Goal: Transaction & Acquisition: Purchase product/service

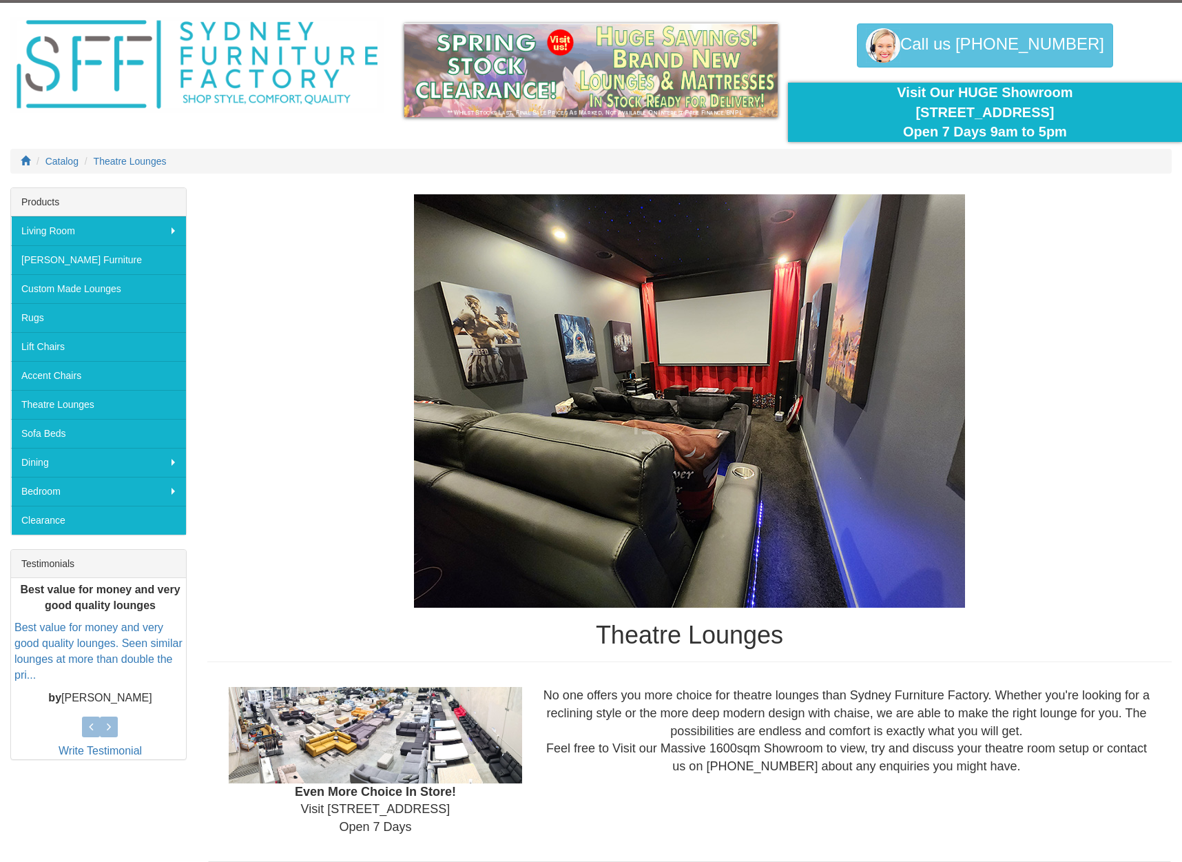
scroll to position [214, 0]
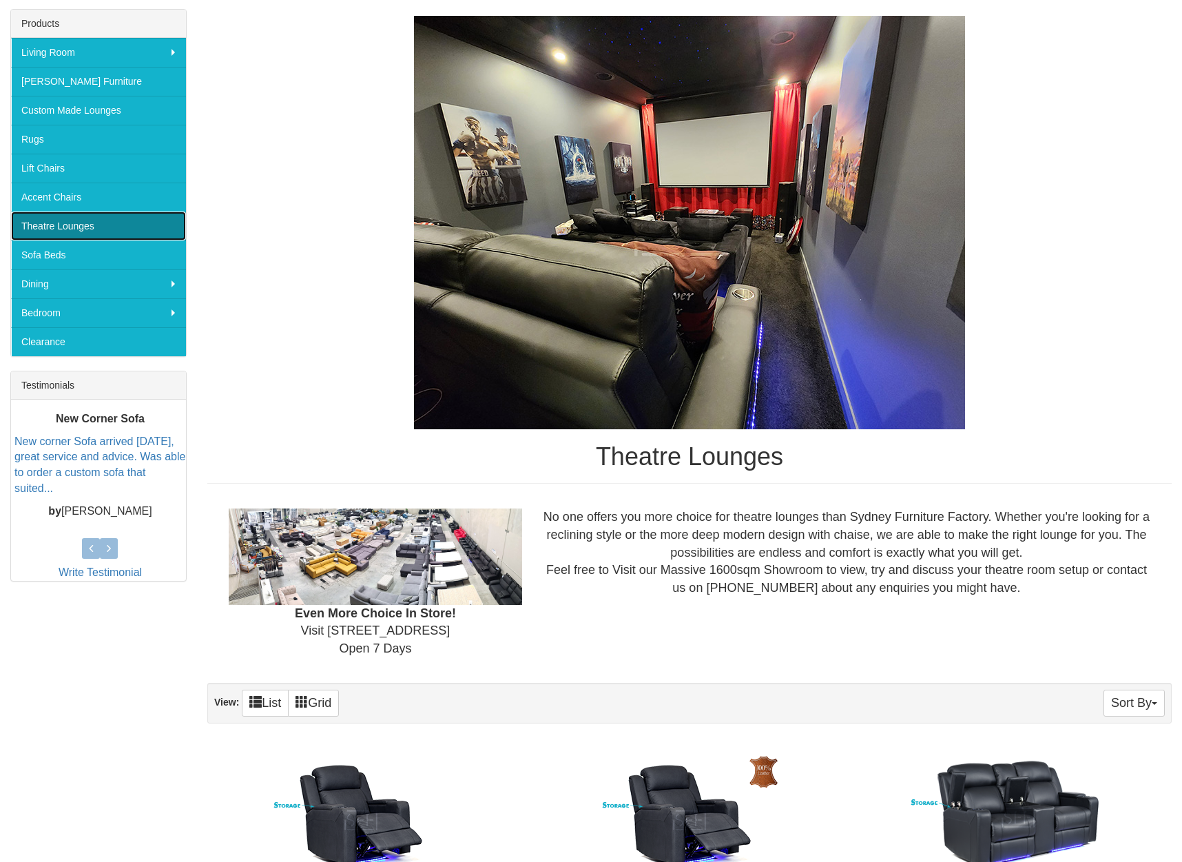
click at [87, 228] on link "Theatre Lounges" at bounding box center [98, 225] width 175 height 29
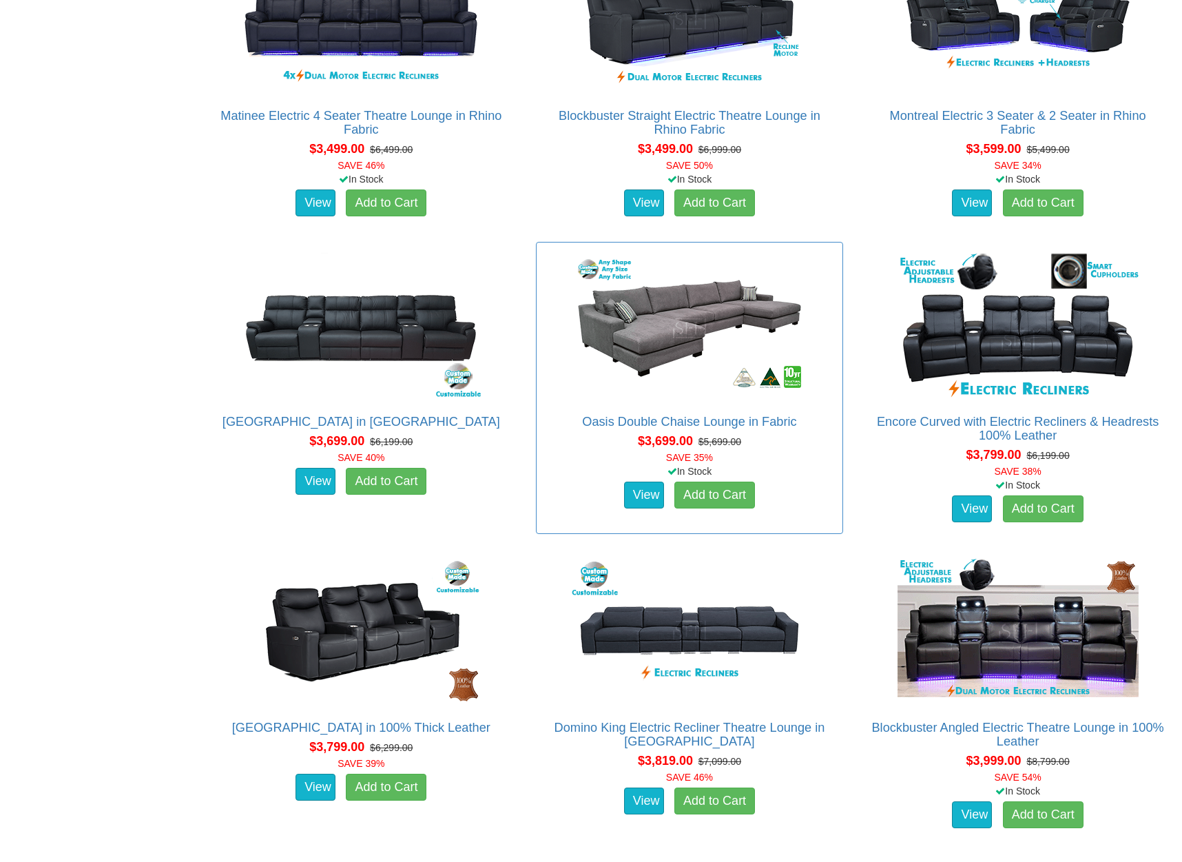
scroll to position [2853, 0]
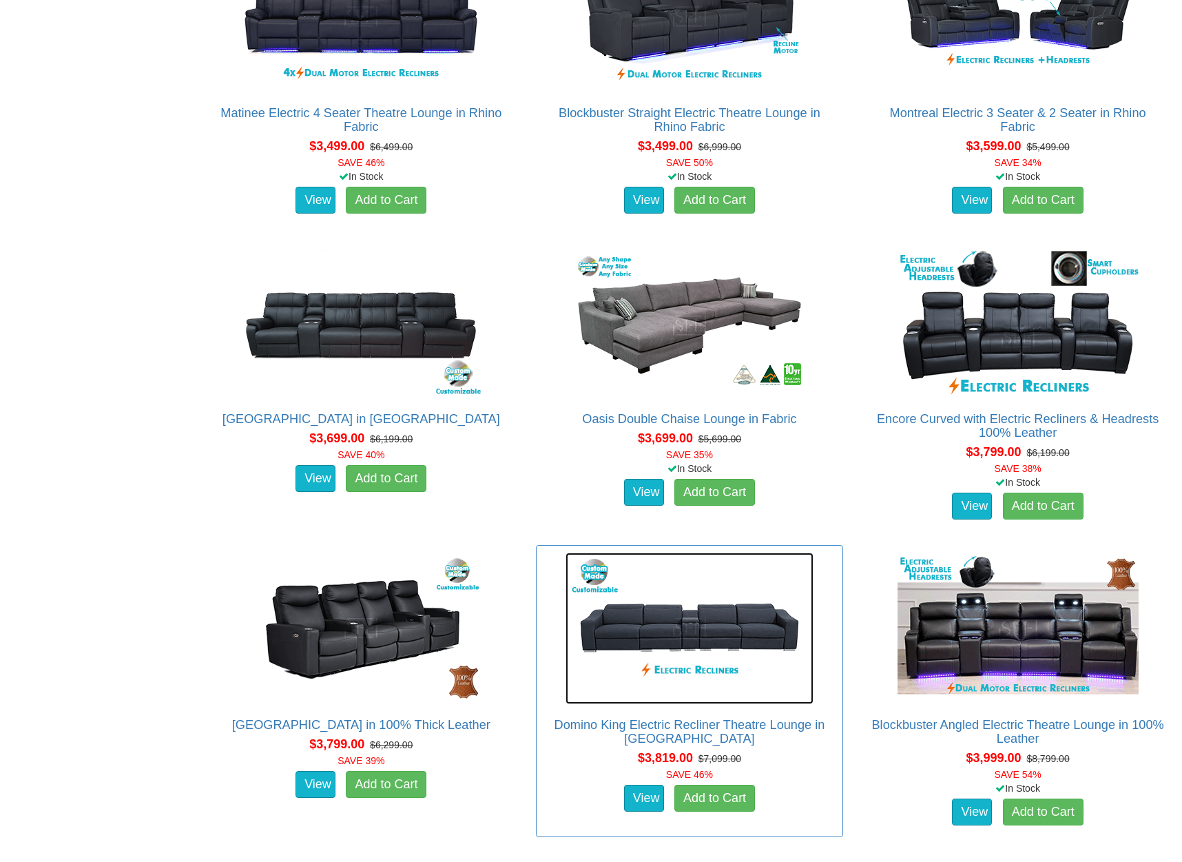
click at [649, 630] on img at bounding box center [689, 628] width 248 height 152
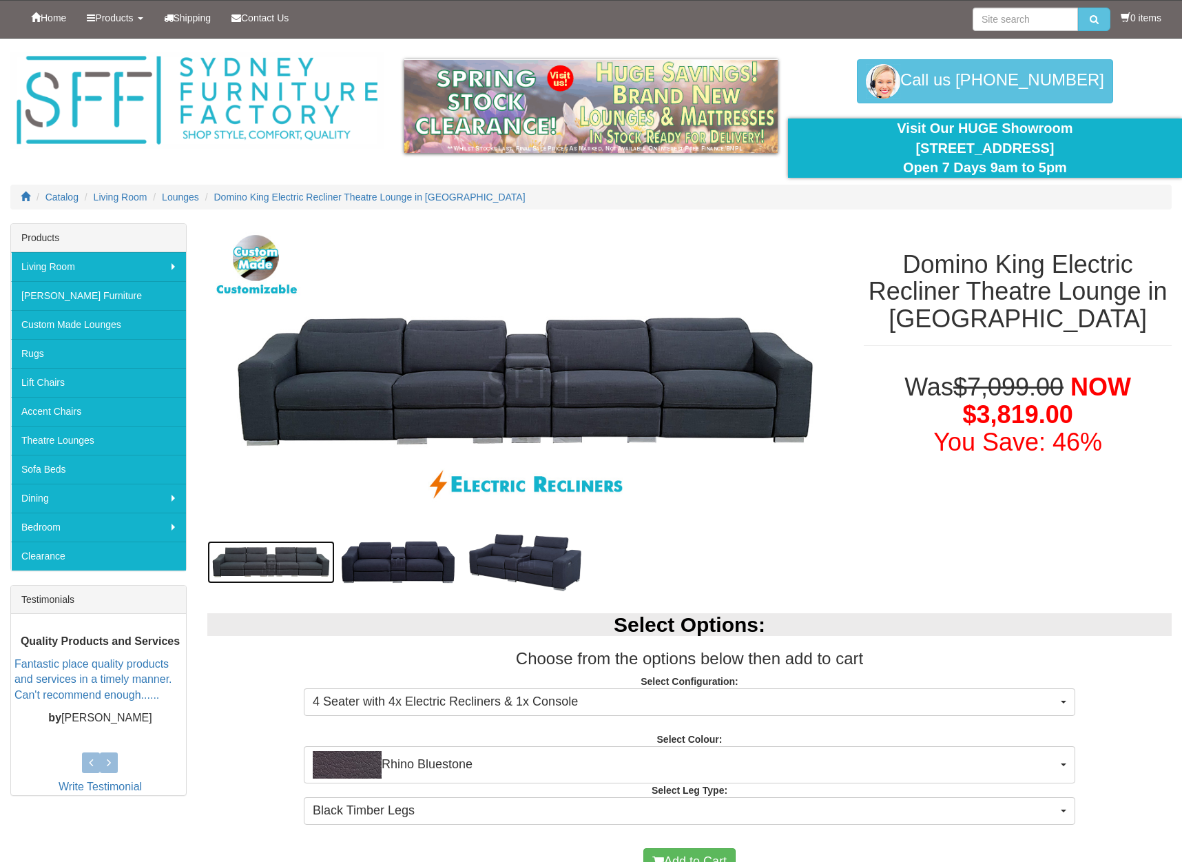
click at [282, 566] on img at bounding box center [270, 562] width 127 height 43
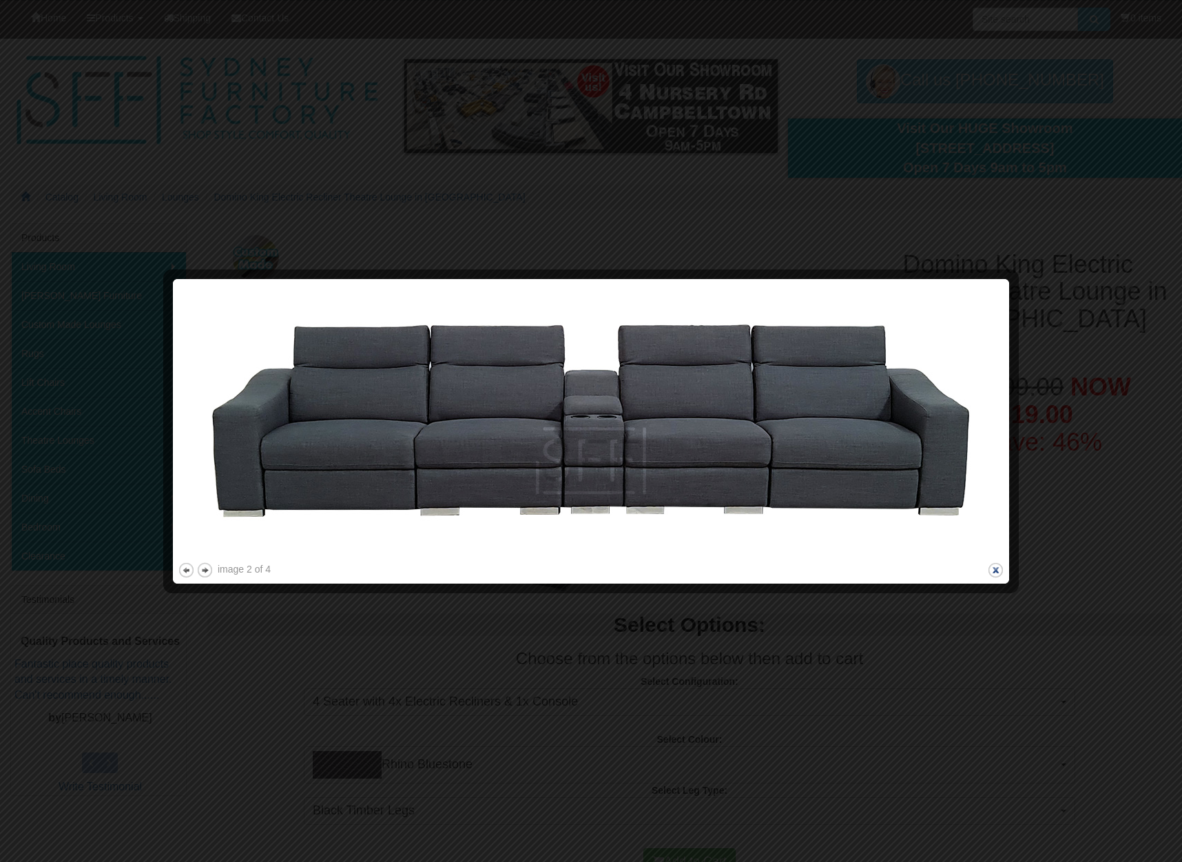
click at [995, 575] on button "close" at bounding box center [995, 569] width 17 height 17
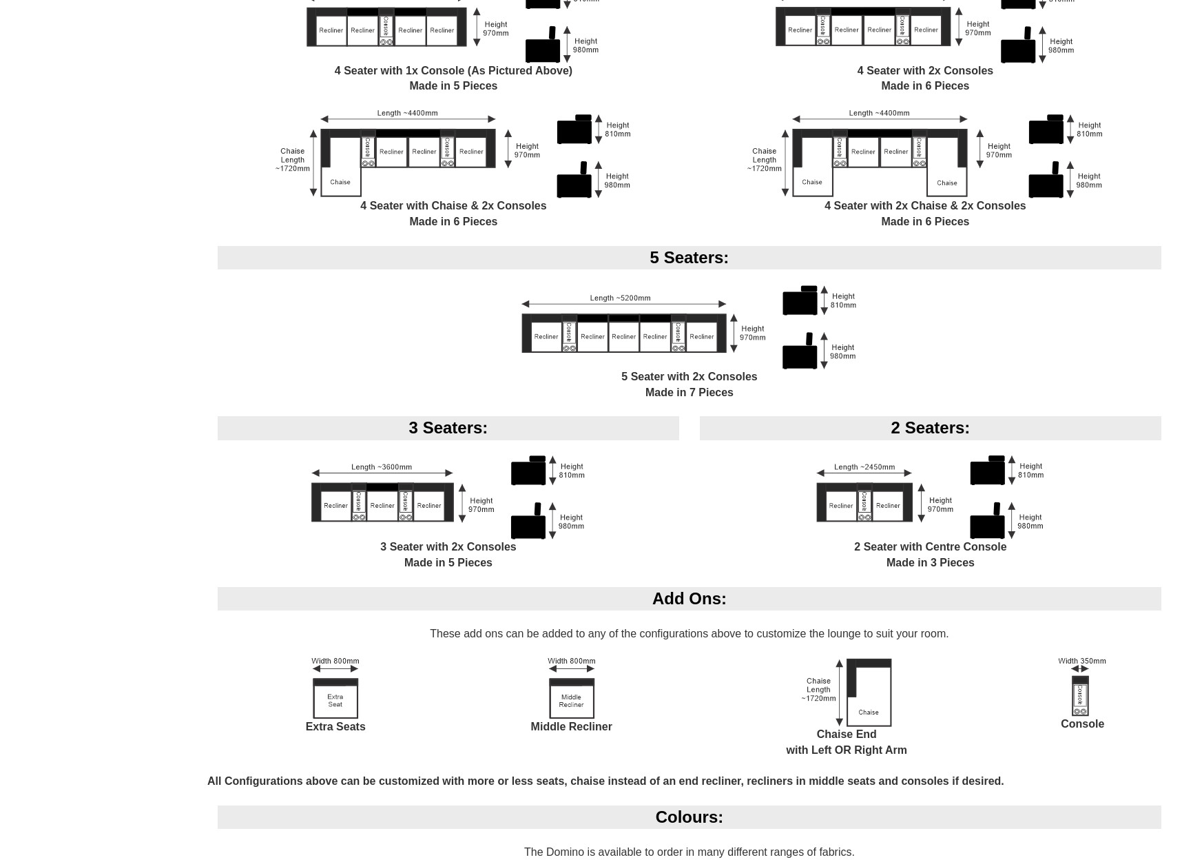
scroll to position [375, 0]
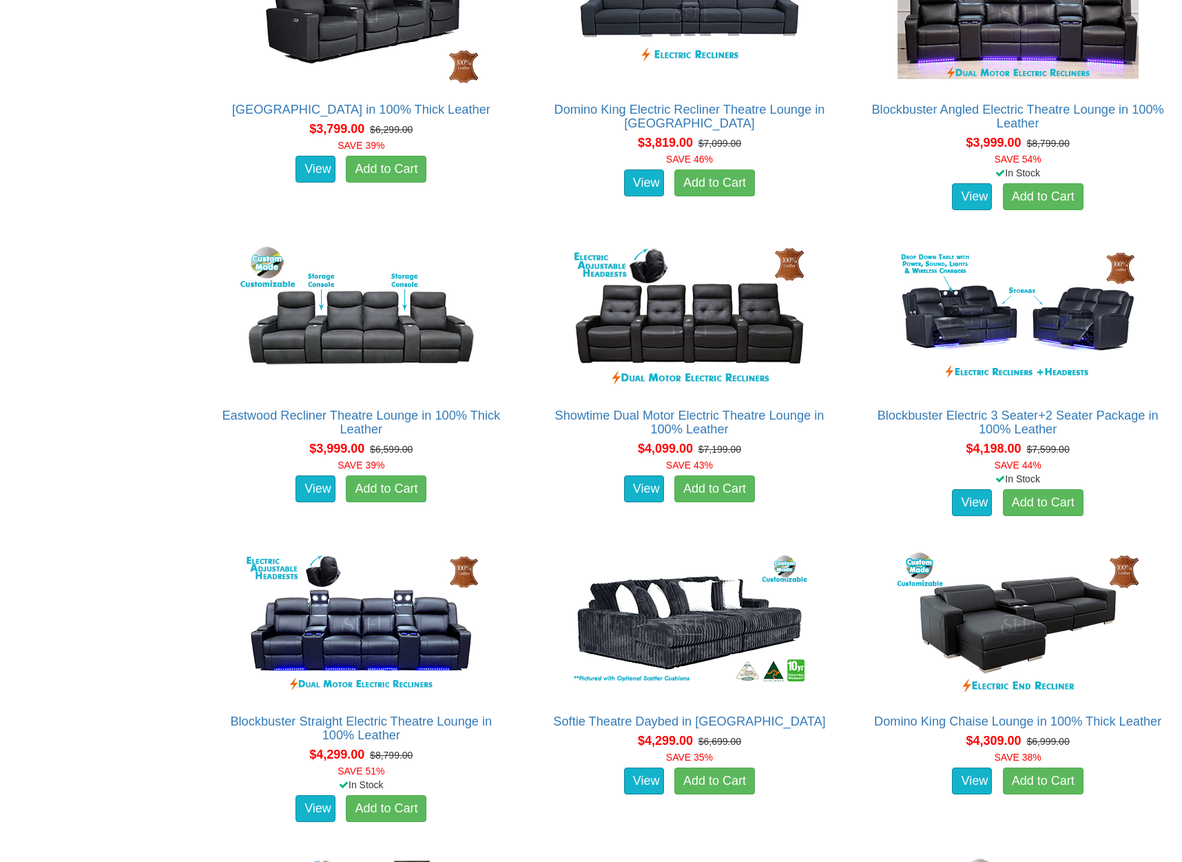
scroll to position [3014, 0]
